Goal: Task Accomplishment & Management: Complete application form

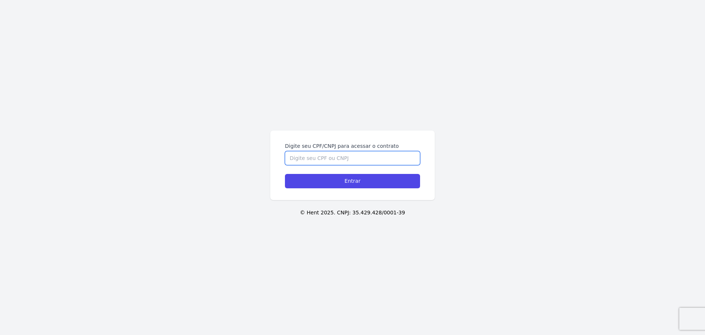
click at [314, 157] on input "Digite seu CPF/CNPJ para acessar o contrato" at bounding box center [352, 158] width 135 height 14
type input "39905626816"
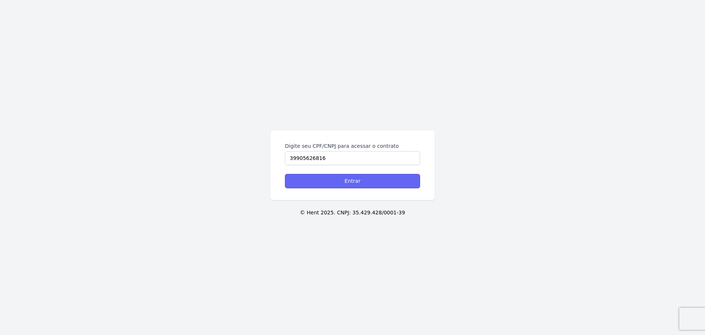
click at [299, 180] on input "Entrar" at bounding box center [352, 181] width 135 height 14
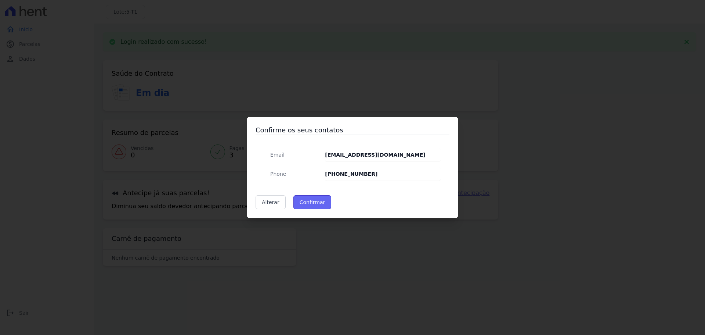
click at [306, 203] on button "Confirmar" at bounding box center [313, 202] width 38 height 14
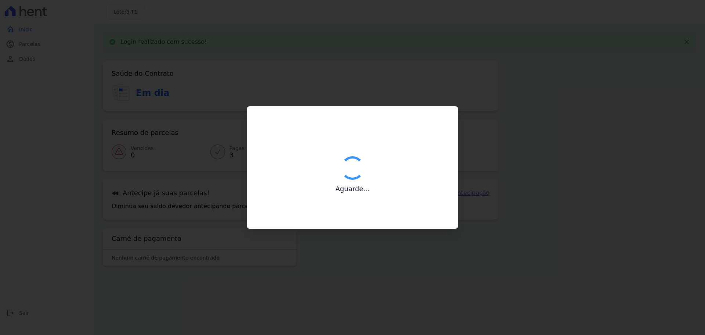
type input "Contatos confirmados com sucesso."
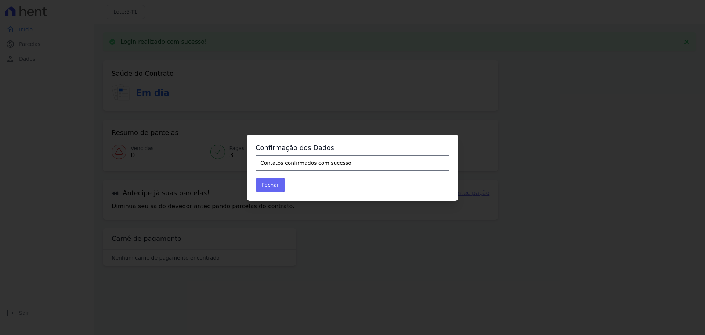
click at [267, 184] on button "Fechar" at bounding box center [271, 185] width 30 height 14
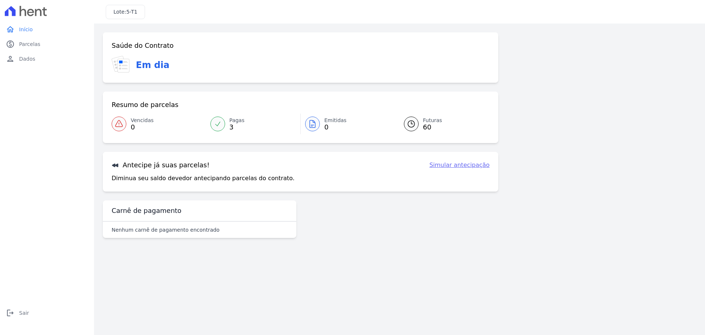
click at [136, 119] on span "Vencidas" at bounding box center [142, 120] width 23 height 8
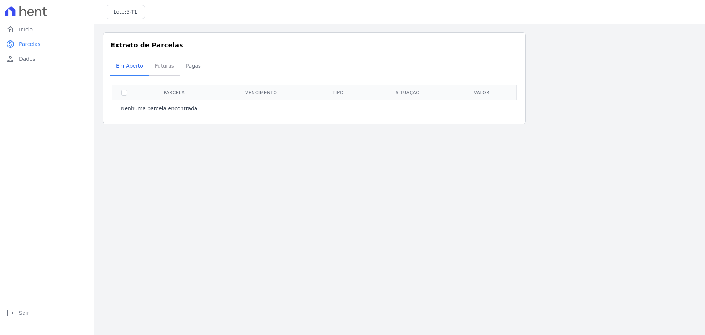
click at [162, 64] on span "Futuras" at bounding box center [165, 65] width 28 height 15
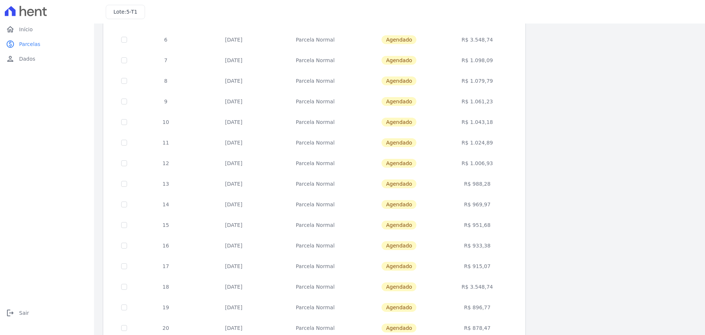
scroll to position [220, 0]
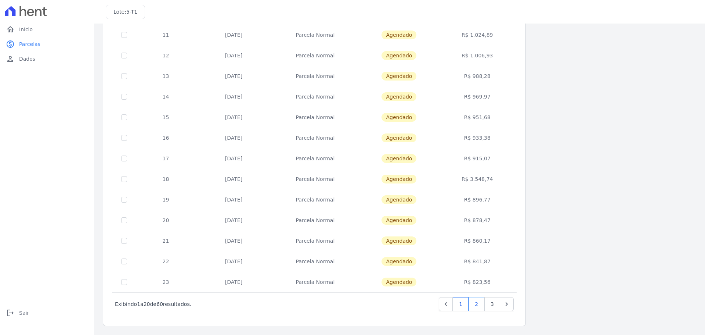
click at [478, 306] on link "2" at bounding box center [477, 304] width 16 height 14
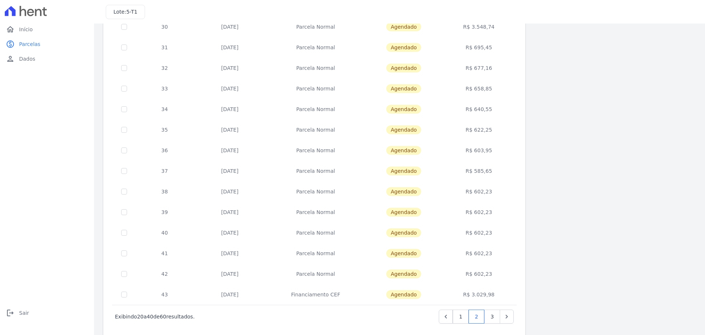
scroll to position [220, 0]
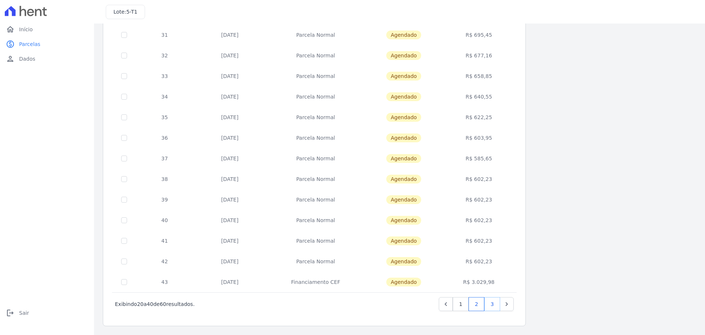
click at [493, 304] on link "3" at bounding box center [493, 304] width 16 height 14
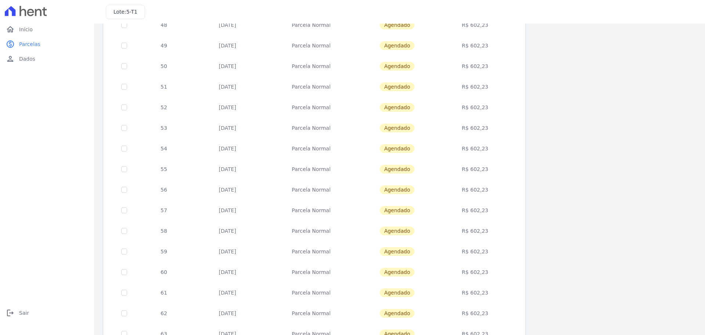
scroll to position [220, 0]
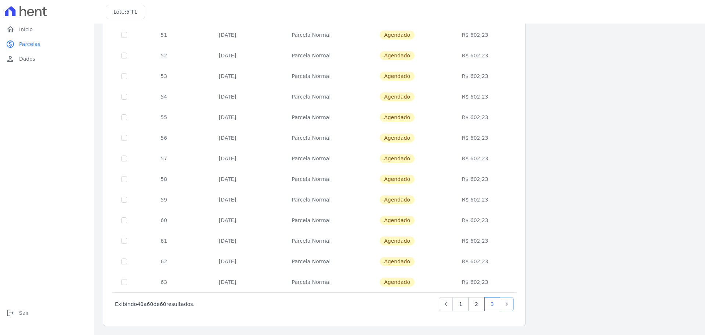
click at [507, 304] on icon "Next" at bounding box center [506, 303] width 7 height 7
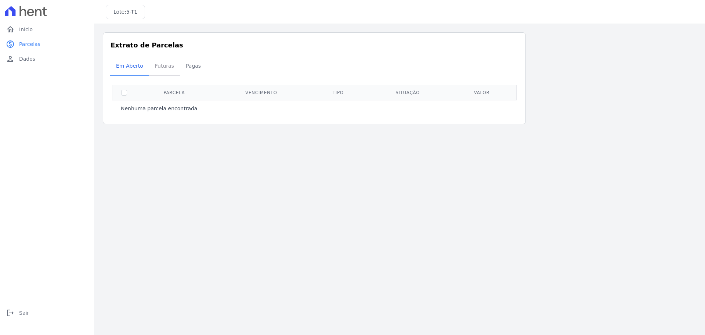
click at [161, 65] on span "Futuras" at bounding box center [165, 65] width 28 height 15
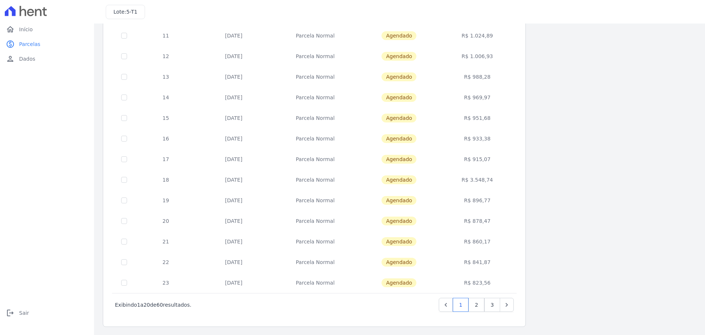
scroll to position [220, 0]
click at [492, 301] on link "3" at bounding box center [493, 304] width 16 height 14
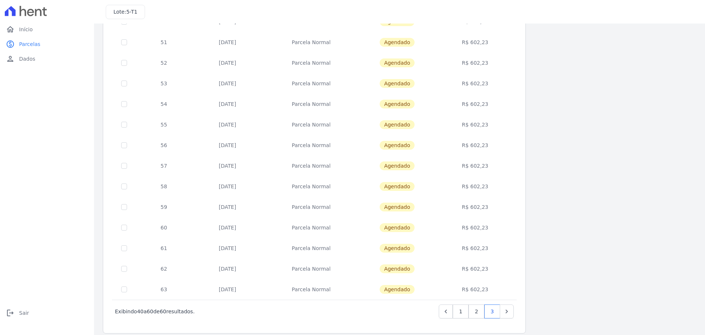
scroll to position [220, 0]
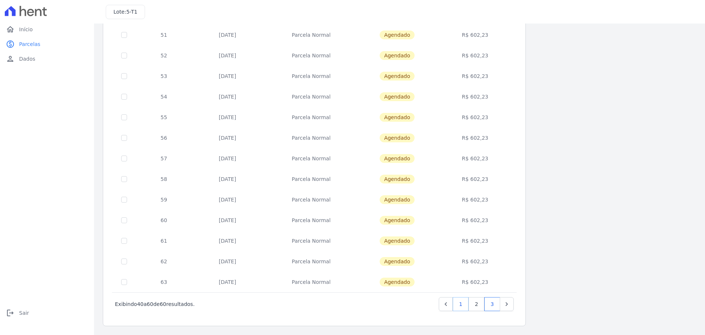
click at [461, 306] on link "1" at bounding box center [461, 304] width 16 height 14
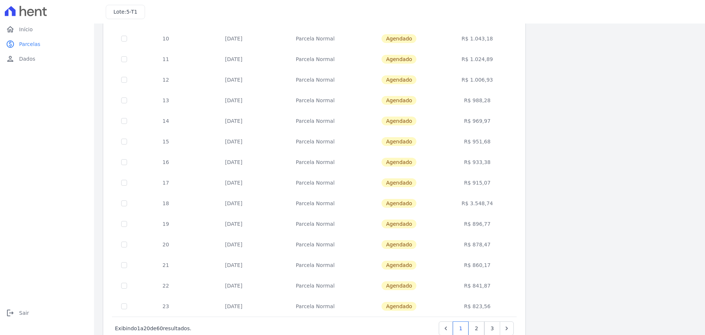
scroll to position [220, 0]
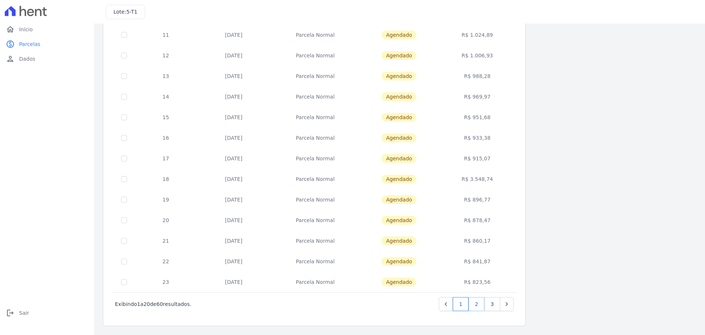
click at [474, 306] on link "2" at bounding box center [477, 304] width 16 height 14
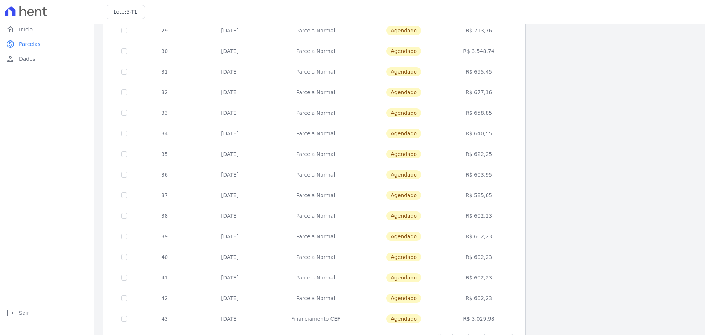
scroll to position [220, 0]
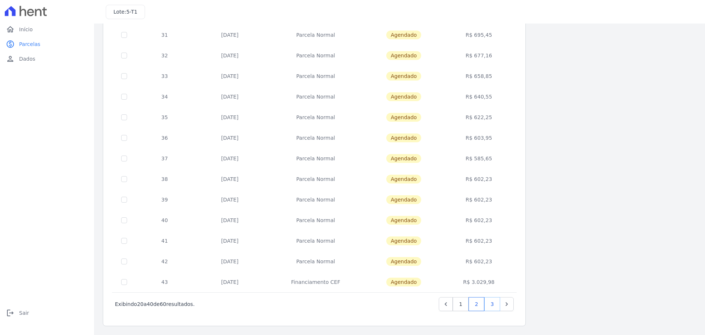
click at [493, 307] on link "3" at bounding box center [493, 304] width 16 height 14
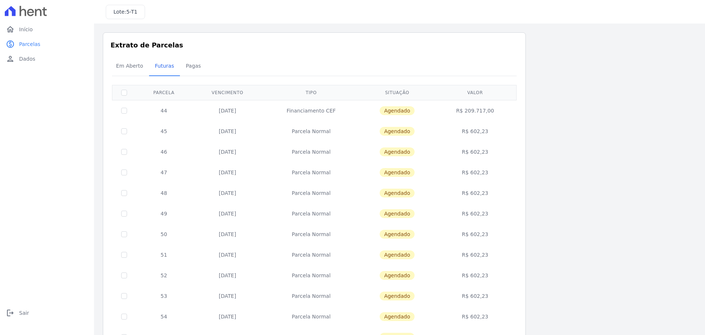
drag, startPoint x: 468, startPoint y: 112, endPoint x: 497, endPoint y: 111, distance: 29.4
click at [497, 111] on td "R$ 209.717,00" at bounding box center [475, 110] width 80 height 21
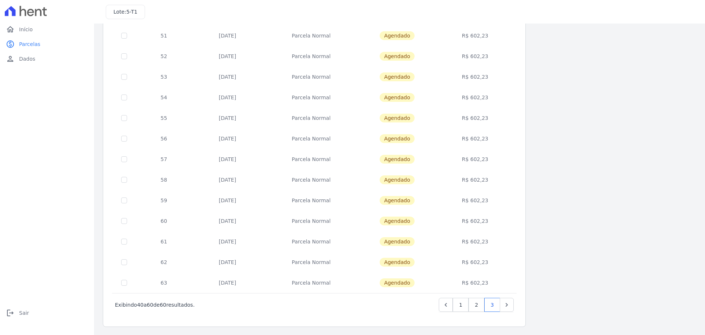
scroll to position [220, 0]
click at [477, 306] on link "2" at bounding box center [477, 304] width 16 height 14
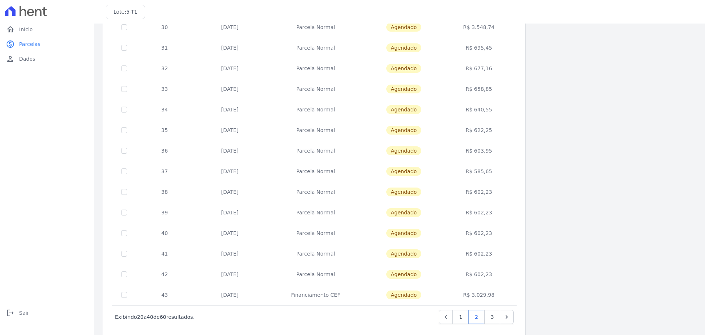
scroll to position [220, 0]
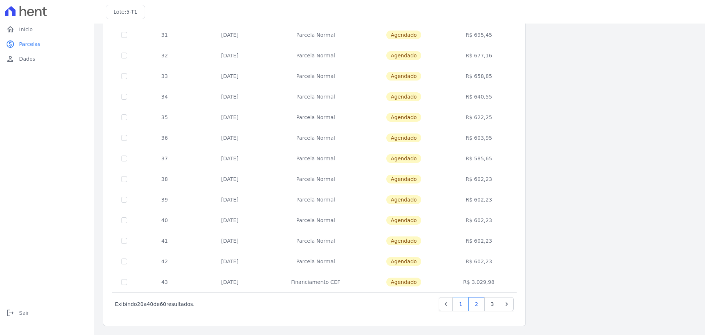
click at [464, 306] on link "1" at bounding box center [461, 304] width 16 height 14
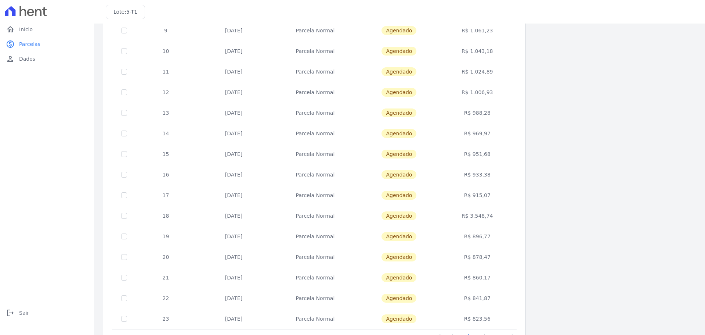
scroll to position [184, 0]
drag, startPoint x: 474, startPoint y: 191, endPoint x: 499, endPoint y: 194, distance: 25.2
click at [499, 194] on td "R$ 915,07" at bounding box center [478, 194] width 76 height 21
drag, startPoint x: 475, startPoint y: 111, endPoint x: 493, endPoint y: 111, distance: 18.4
click at [493, 111] on td "R$ 988,28" at bounding box center [478, 112] width 76 height 21
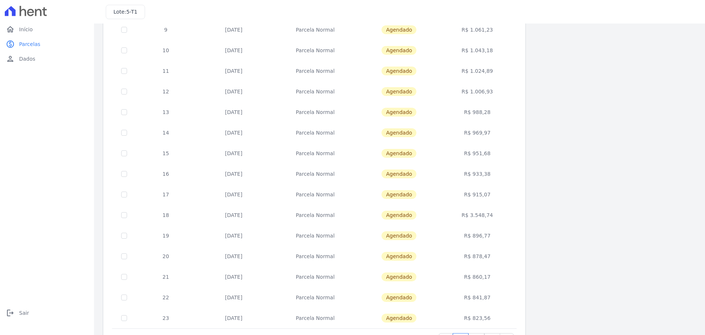
drag, startPoint x: 474, startPoint y: 70, endPoint x: 499, endPoint y: 68, distance: 25.1
click at [499, 68] on td "R$ 1.024,89" at bounding box center [478, 71] width 76 height 21
drag, startPoint x: 475, startPoint y: 50, endPoint x: 490, endPoint y: 50, distance: 14.7
click at [490, 50] on td "R$ 1.043,18" at bounding box center [478, 50] width 76 height 21
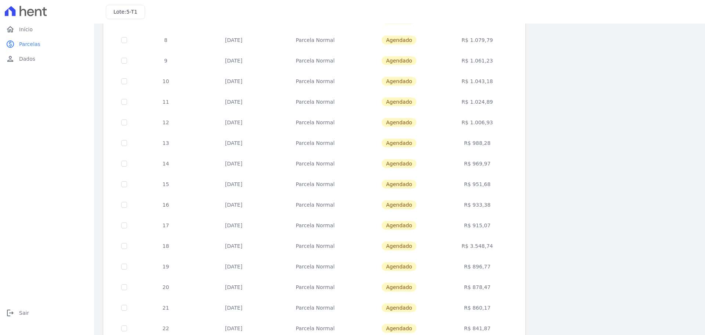
drag, startPoint x: 474, startPoint y: 26, endPoint x: 493, endPoint y: 29, distance: 20.1
click at [493, 29] on tbody "4 30/10/2025 Parcela Normal Agendado R$ 1.134,69 5 30/11/2025 Parcela Normal Ag…" at bounding box center [314, 153] width 405 height 412
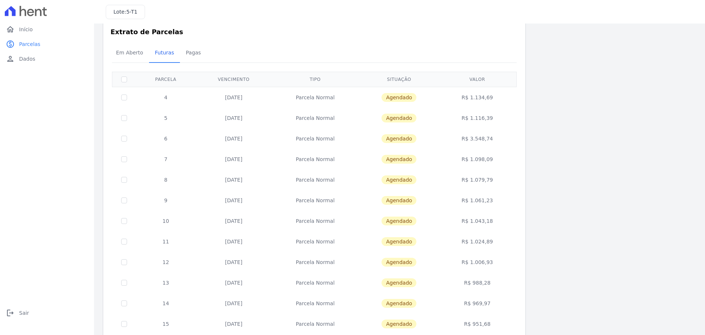
scroll to position [0, 0]
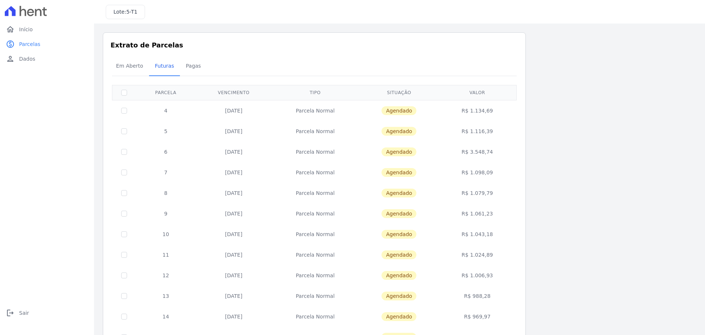
drag, startPoint x: 476, startPoint y: 171, endPoint x: 496, endPoint y: 171, distance: 20.2
click at [496, 171] on td "R$ 1.098,09" at bounding box center [478, 172] width 76 height 21
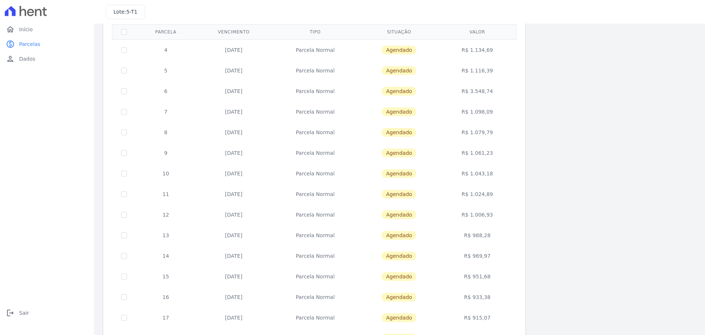
scroll to position [73, 0]
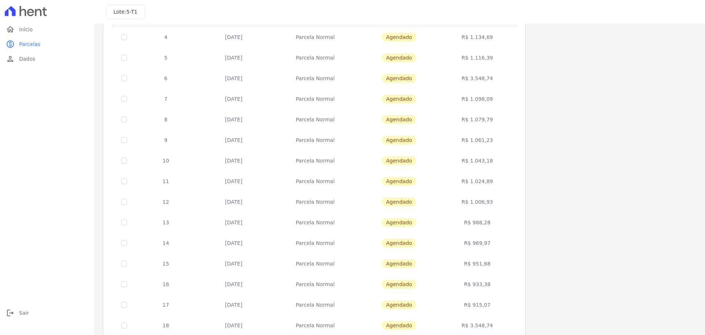
drag, startPoint x: 474, startPoint y: 220, endPoint x: 503, endPoint y: 222, distance: 29.4
click at [503, 222] on td "R$ 988,28" at bounding box center [478, 222] width 76 height 21
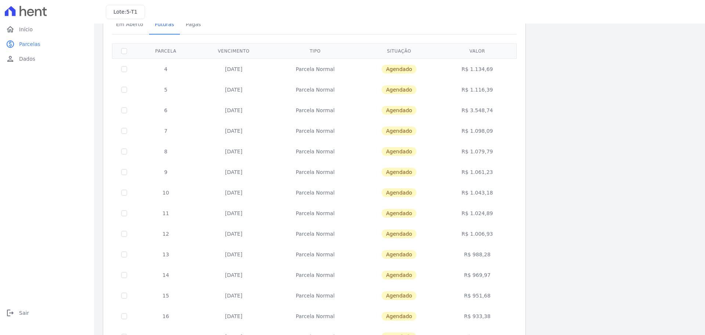
scroll to position [0, 0]
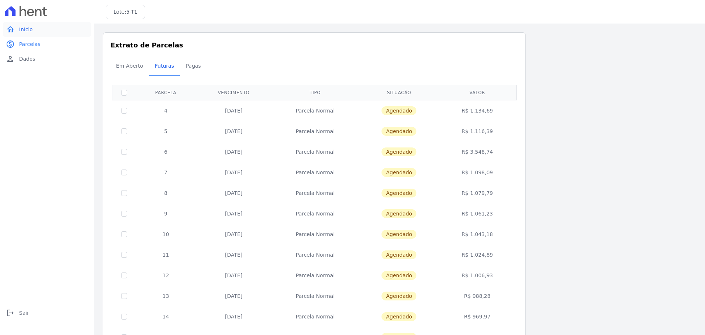
click at [23, 25] on link "home Início" at bounding box center [47, 29] width 88 height 15
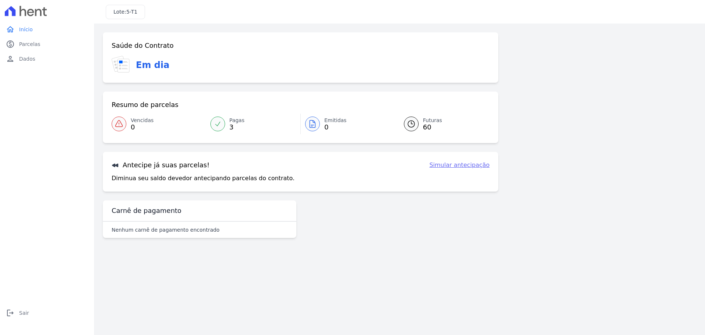
click at [462, 167] on link "Simular antecipação" at bounding box center [459, 165] width 60 height 9
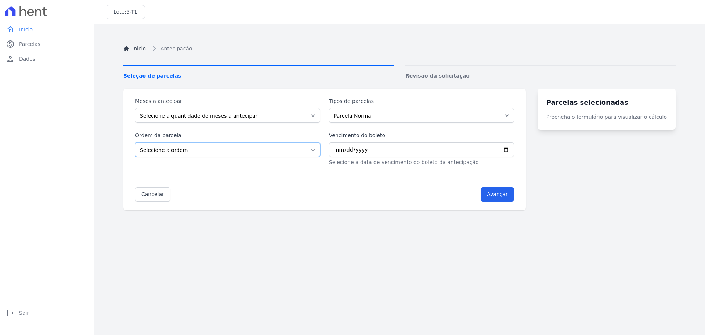
click at [193, 149] on select "Selecione a ordem Últimas parcelas Primeiras parcelas" at bounding box center [227, 149] width 185 height 15
select select "ending"
click at [135, 142] on select "Selecione a ordem Últimas parcelas Primeiras parcelas" at bounding box center [227, 149] width 185 height 15
click at [375, 114] on select "Parcela Normal Financiamento CEF" at bounding box center [421, 115] width 185 height 15
click at [334, 108] on select "Parcela Normal Financiamento CEF" at bounding box center [421, 115] width 185 height 15
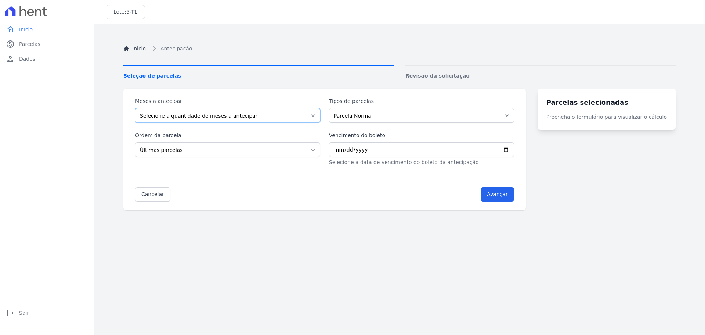
click at [215, 118] on select "Selecione a quantidade de meses a antecipar 1 2 3 4 5 6 7 8 9 10 11 12 13 14 15…" at bounding box center [227, 115] width 185 height 15
select select "2"
click at [135, 108] on select "Selecione a quantidade de meses a antecipar 1 2 3 4 5 6 7 8 9 10 11 12 13 14 15…" at bounding box center [227, 115] width 185 height 15
click at [401, 149] on input "Vencimento do boleto" at bounding box center [421, 149] width 185 height 15
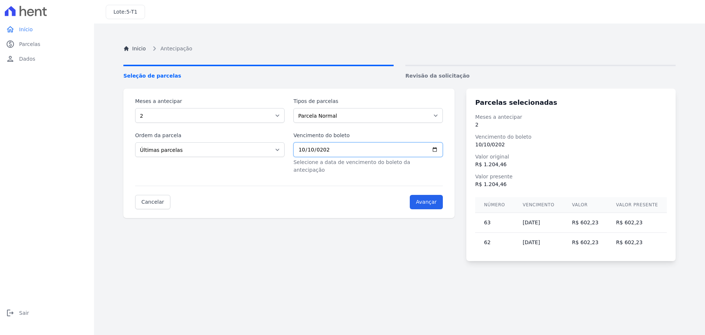
type input "2025-10-10"
click at [198, 152] on select "Selecione a ordem Últimas parcelas Primeiras parcelas" at bounding box center [210, 149] width 150 height 15
select select "beginning"
click at [135, 142] on select "Selecione a ordem Últimas parcelas Primeiras parcelas" at bounding box center [210, 149] width 150 height 15
click at [322, 114] on select "Parcela Normal Financiamento CEF" at bounding box center [364, 115] width 147 height 15
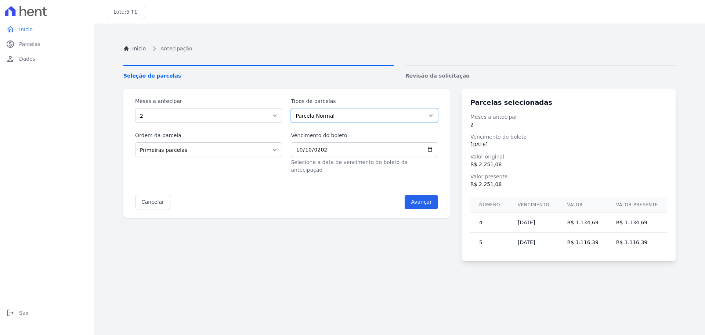
select select "financing"
click at [294, 108] on select "Parcela Normal Financiamento CEF" at bounding box center [364, 115] width 147 height 15
click at [187, 151] on select "Selecione a ordem Últimas parcelas Primeiras parcelas" at bounding box center [207, 149] width 144 height 15
click at [135, 142] on select "Selecione a ordem Últimas parcelas Primeiras parcelas" at bounding box center [207, 149] width 144 height 15
click at [190, 152] on select "Selecione a ordem Últimas parcelas Primeiras parcelas" at bounding box center [207, 149] width 144 height 15
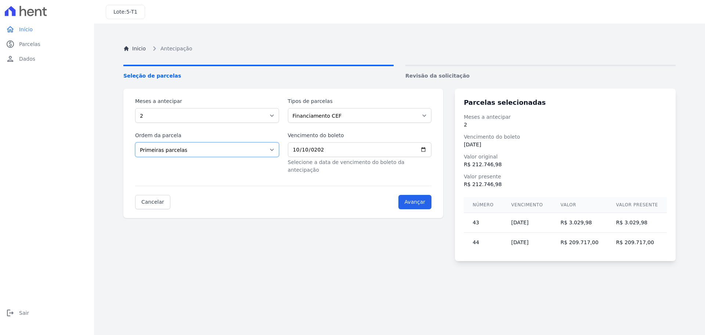
select select "ending"
click at [135, 142] on select "Selecione a ordem Últimas parcelas Primeiras parcelas" at bounding box center [207, 149] width 144 height 15
click at [348, 112] on select "Parcela Normal Financiamento CEF" at bounding box center [360, 115] width 144 height 15
select select "standard"
click at [291, 108] on select "Parcela Normal Financiamento CEF" at bounding box center [360, 115] width 144 height 15
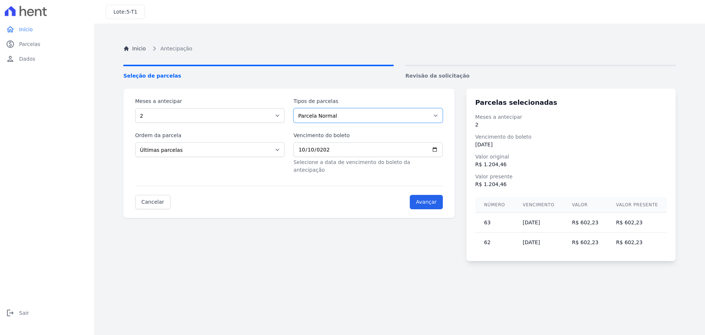
click at [351, 117] on select "Parcela Normal Financiamento CEF" at bounding box center [369, 115] width 150 height 15
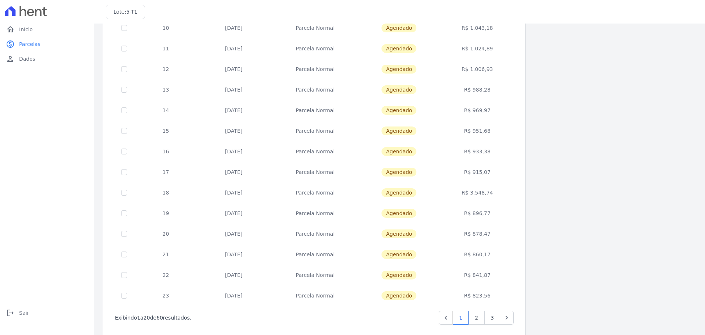
scroll to position [220, 0]
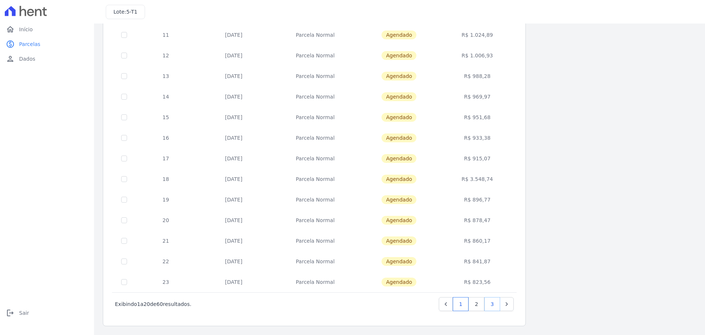
click at [494, 303] on link "3" at bounding box center [493, 304] width 16 height 14
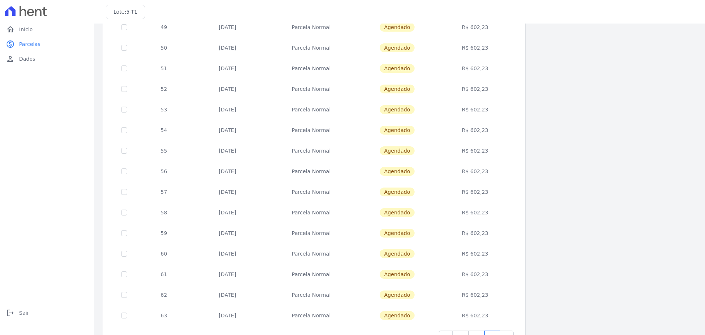
scroll to position [220, 0]
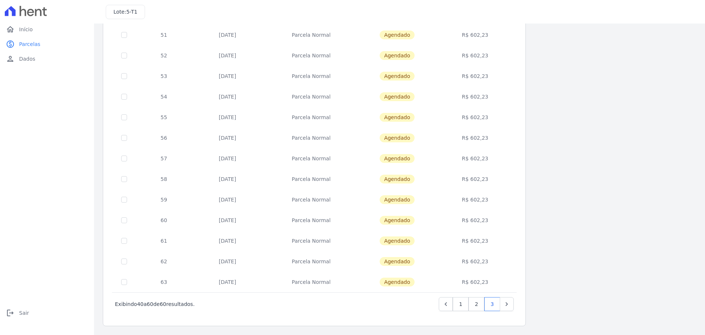
drag, startPoint x: 233, startPoint y: 282, endPoint x: 431, endPoint y: 288, distance: 198.8
click at [247, 282] on td "[DATE]" at bounding box center [227, 282] width 71 height 21
drag, startPoint x: 470, startPoint y: 258, endPoint x: 499, endPoint y: 258, distance: 28.7
click at [499, 258] on td "R$ 602,23" at bounding box center [475, 261] width 80 height 21
drag, startPoint x: 472, startPoint y: 283, endPoint x: 495, endPoint y: 281, distance: 22.5
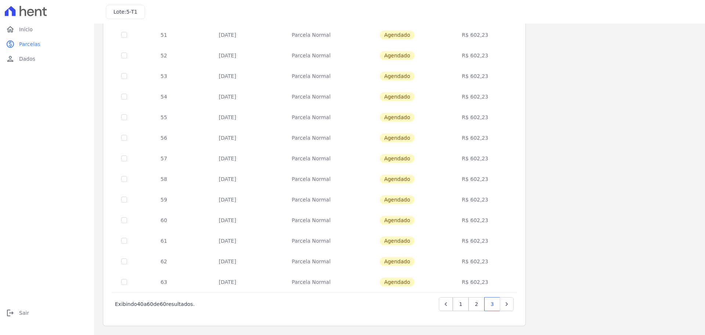
click at [495, 281] on td "R$ 602,23" at bounding box center [475, 282] width 80 height 21
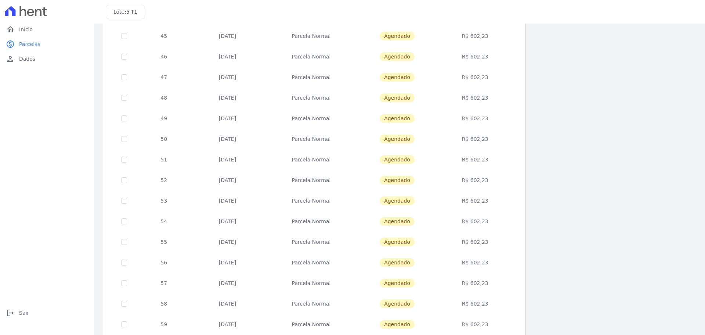
scroll to position [0, 0]
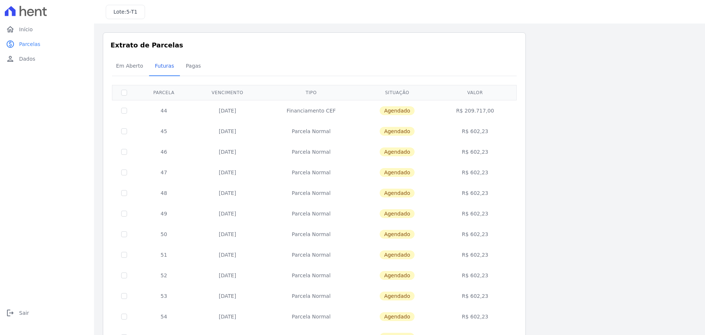
drag, startPoint x: 467, startPoint y: 109, endPoint x: 497, endPoint y: 108, distance: 29.8
click at [497, 108] on td "R$ 209.717,00" at bounding box center [475, 110] width 80 height 21
drag, startPoint x: 220, startPoint y: 109, endPoint x: 248, endPoint y: 120, distance: 30.6
click at [244, 110] on td "31/12/2028" at bounding box center [227, 110] width 71 height 21
click at [469, 104] on td "R$ 209.717,00" at bounding box center [475, 110] width 80 height 21
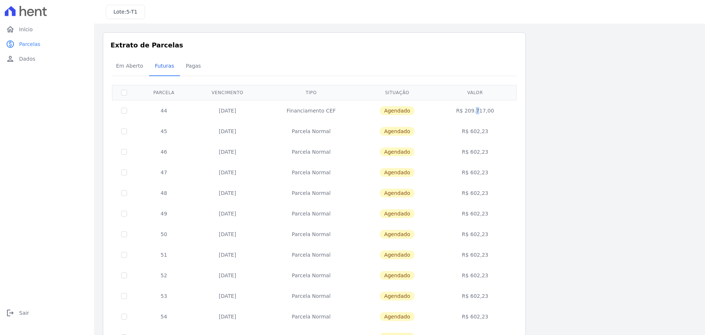
drag, startPoint x: 227, startPoint y: 111, endPoint x: 269, endPoint y: 107, distance: 41.7
click at [269, 107] on tr "44 31/12/2028 Financiamento CEF Agendado R$ 209.717,00" at bounding box center [314, 110] width 405 height 21
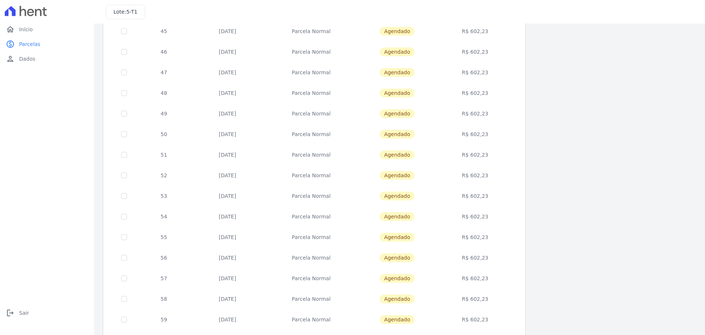
scroll to position [220, 0]
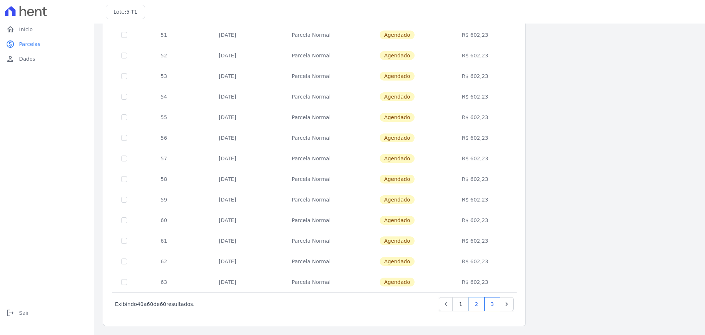
click at [476, 303] on link "2" at bounding box center [477, 304] width 16 height 14
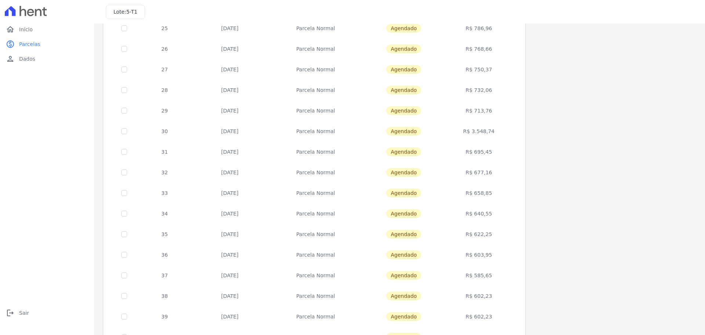
scroll to position [147, 0]
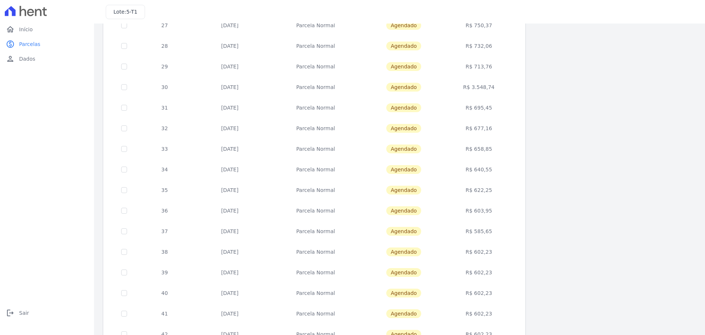
drag, startPoint x: 477, startPoint y: 250, endPoint x: 493, endPoint y: 250, distance: 15.8
click at [493, 250] on td "R$ 602,23" at bounding box center [479, 251] width 72 height 21
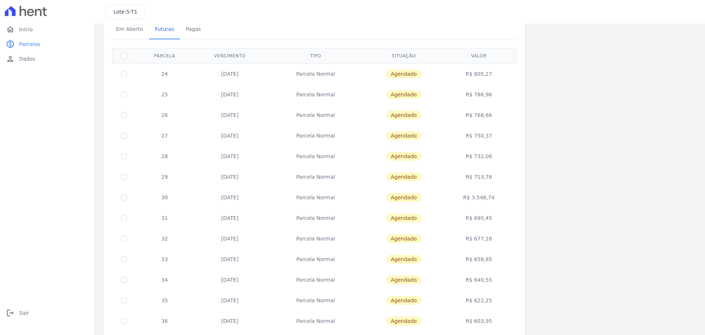
scroll to position [0, 0]
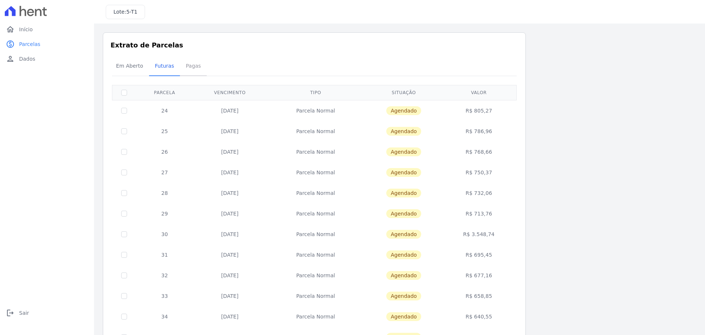
click at [196, 67] on span "Pagas" at bounding box center [193, 65] width 24 height 15
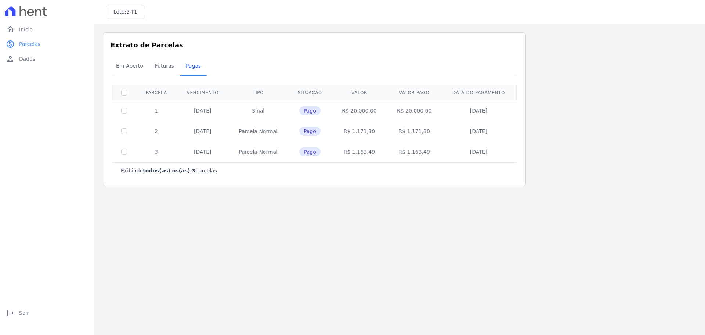
drag, startPoint x: 355, startPoint y: 111, endPoint x: 380, endPoint y: 111, distance: 25.7
click at [380, 111] on td "R$ 20.000,00" at bounding box center [359, 110] width 55 height 21
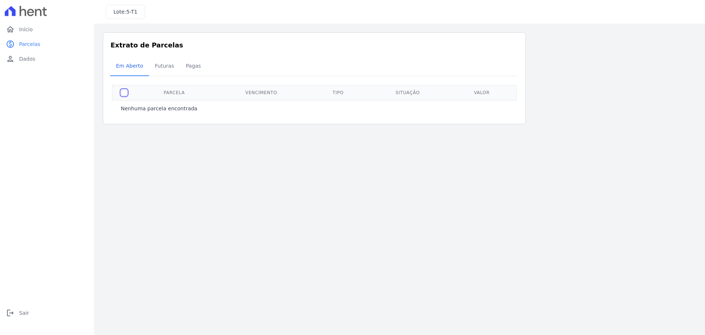
click at [124, 91] on input "checkbox" at bounding box center [124, 93] width 6 height 6
checkbox input "true"
click at [164, 65] on span "Futuras" at bounding box center [165, 65] width 28 height 15
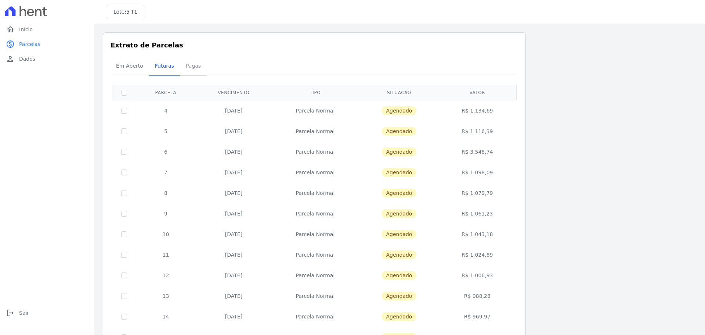
click at [188, 67] on span "Pagas" at bounding box center [193, 65] width 24 height 15
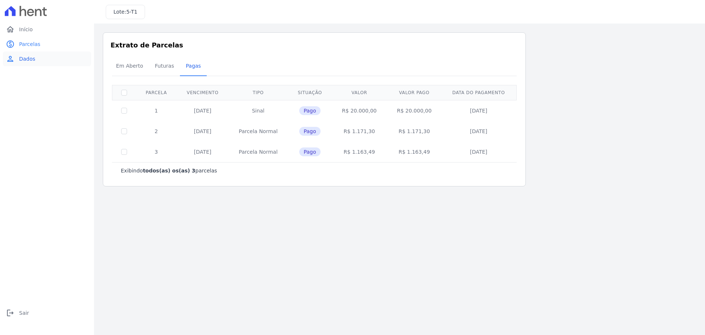
click at [40, 59] on link "person Dados" at bounding box center [47, 58] width 88 height 15
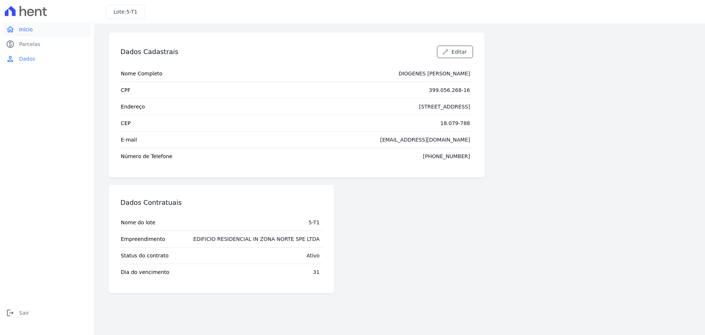
click at [22, 28] on span "Início" at bounding box center [26, 29] width 14 height 7
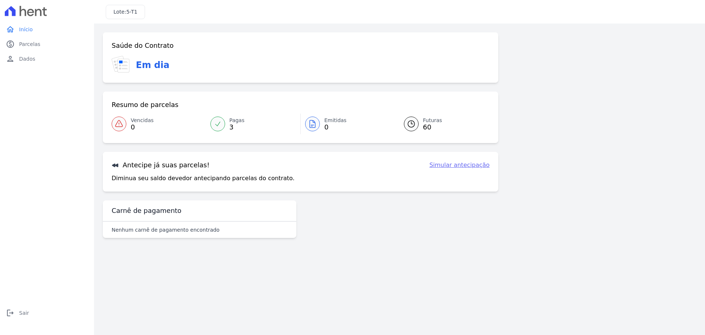
click at [476, 165] on link "Simular antecipação" at bounding box center [459, 165] width 60 height 9
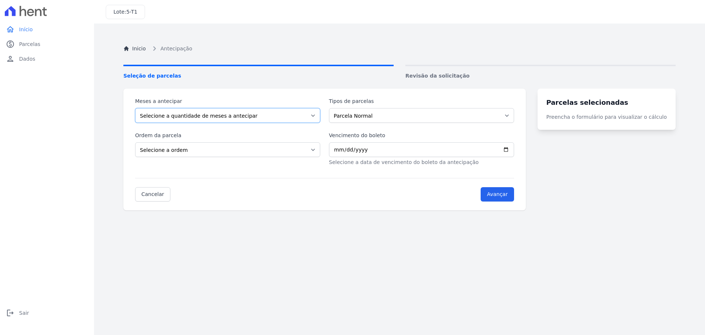
click at [256, 115] on select "Selecione a quantidade de meses a antecipar 1 2 3 4 5 6 7 8 9 10 11 12 13 14 15…" at bounding box center [227, 115] width 185 height 15
click at [75, 114] on div "home Início home Início paid Parcelas paid Parcelas person Dados person Dados l…" at bounding box center [47, 175] width 88 height 307
click at [196, 152] on select "Selecione a ordem Últimas parcelas Primeiras parcelas" at bounding box center [227, 149] width 185 height 15
select select "ending"
click at [135, 142] on select "Selecione a ordem Últimas parcelas Primeiras parcelas" at bounding box center [227, 149] width 185 height 15
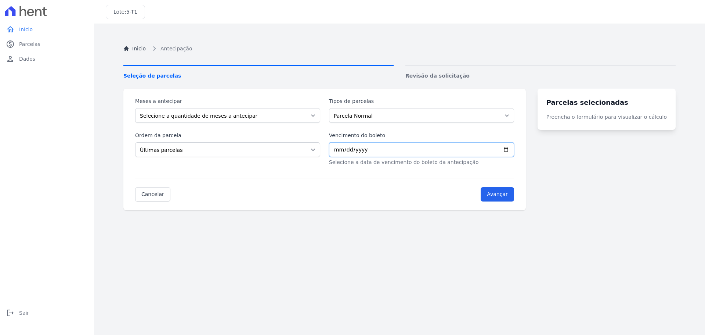
click at [413, 150] on input "Vencimento do boleto" at bounding box center [421, 149] width 185 height 15
click at [29, 43] on span "Parcelas" at bounding box center [29, 43] width 21 height 7
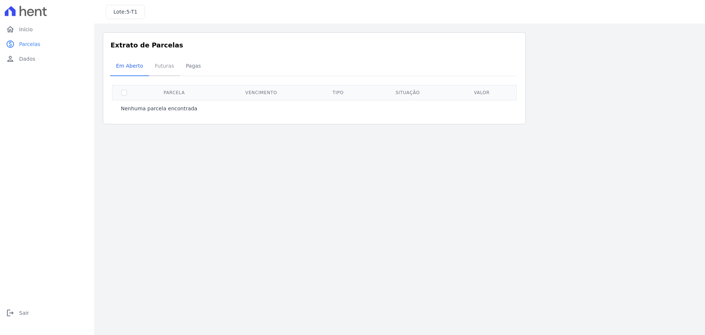
click at [158, 65] on span "Futuras" at bounding box center [165, 65] width 28 height 15
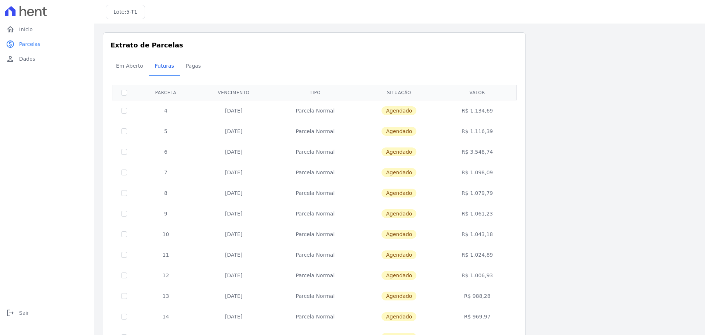
drag, startPoint x: 474, startPoint y: 111, endPoint x: 505, endPoint y: 111, distance: 31.2
click at [505, 111] on td "R$ 1.134,69" at bounding box center [478, 110] width 76 height 21
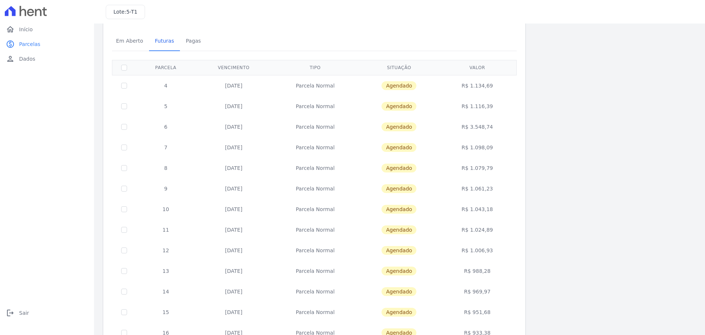
scroll to position [37, 0]
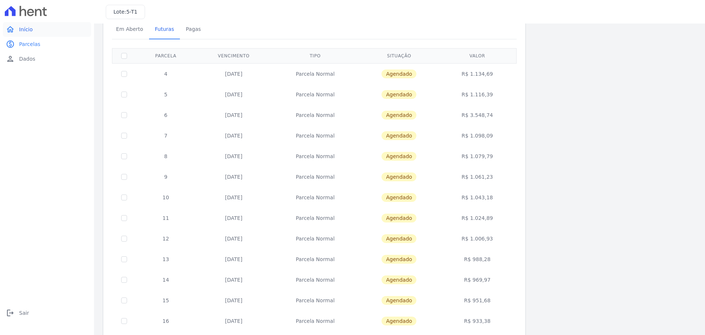
click at [26, 27] on span "Início" at bounding box center [26, 29] width 14 height 7
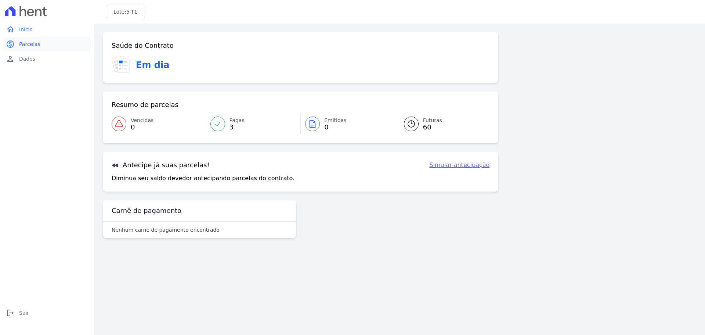
click at [41, 45] on link "paid Parcelas" at bounding box center [47, 44] width 88 height 15
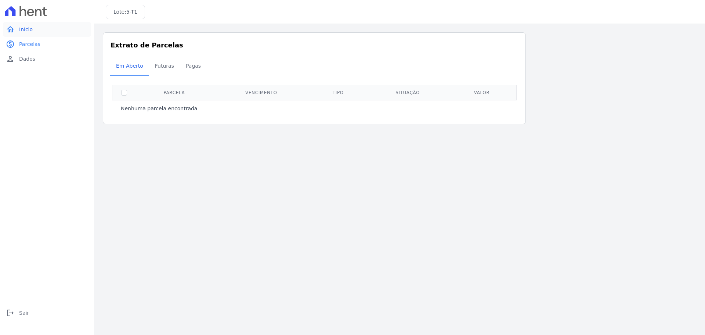
click at [42, 30] on link "home Início" at bounding box center [47, 29] width 88 height 15
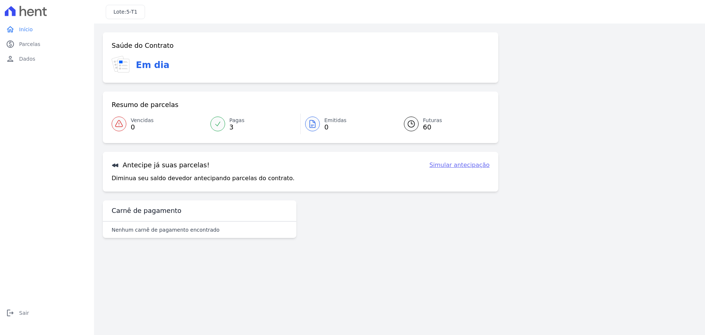
click at [450, 167] on link "Simular antecipação" at bounding box center [459, 165] width 60 height 9
select select "ending"
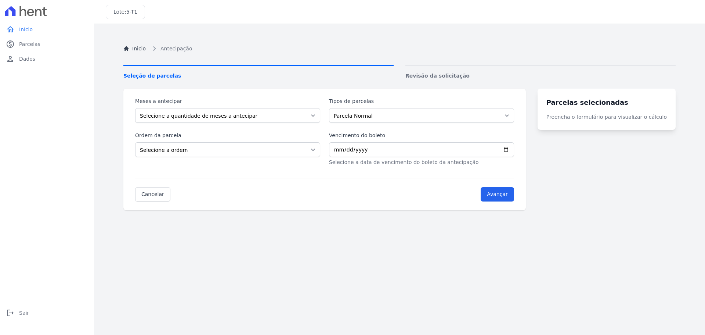
click at [424, 76] on span "Revisão da solicitação" at bounding box center [541, 76] width 270 height 8
